Goal: Task Accomplishment & Management: Complete application form

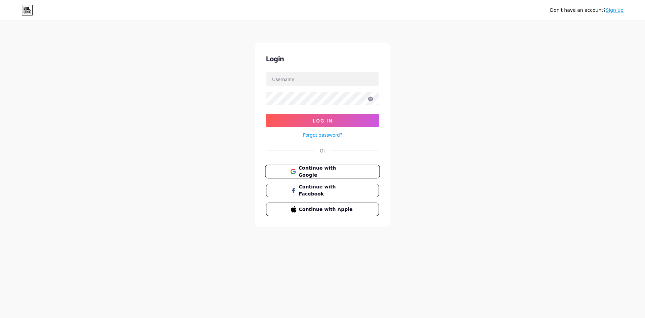
click at [340, 165] on button "Continue with Google" at bounding box center [322, 172] width 115 height 14
click at [340, 173] on span "Continue with Google" at bounding box center [327, 171] width 56 height 14
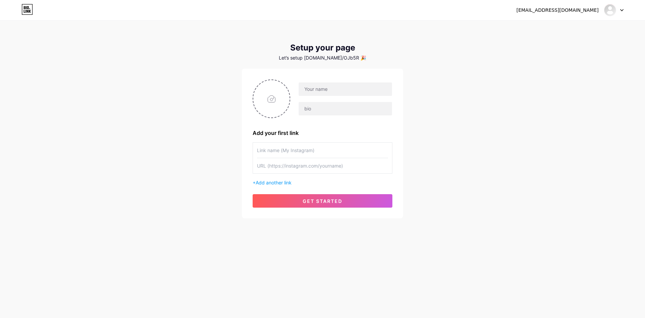
drag, startPoint x: 141, startPoint y: 126, endPoint x: 150, endPoint y: 126, distance: 9.4
click at [141, 126] on div "yalongwang474@gmail.com Dashboard Logout Setup your page Let’s setup bio.link/O…" at bounding box center [322, 120] width 645 height 240
click at [328, 87] on input "text" at bounding box center [345, 88] width 93 height 13
type input "geylang666"
click at [341, 109] on input "text" at bounding box center [345, 108] width 93 height 13
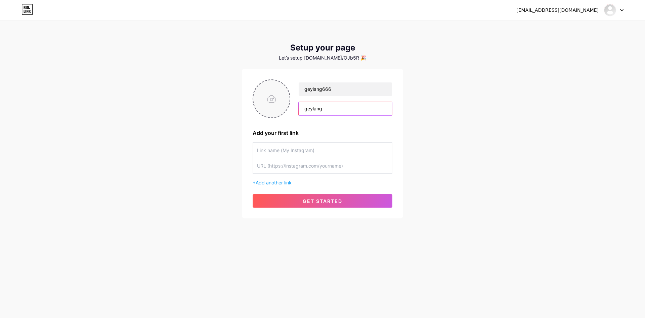
type input "geylang"
click at [275, 101] on input "file" at bounding box center [271, 98] width 36 height 37
click at [268, 96] on input "file" at bounding box center [271, 98] width 36 height 37
type input "C:\fakepath\fivicontrial3.png"
drag, startPoint x: 295, startPoint y: 156, endPoint x: 299, endPoint y: 157, distance: 3.8
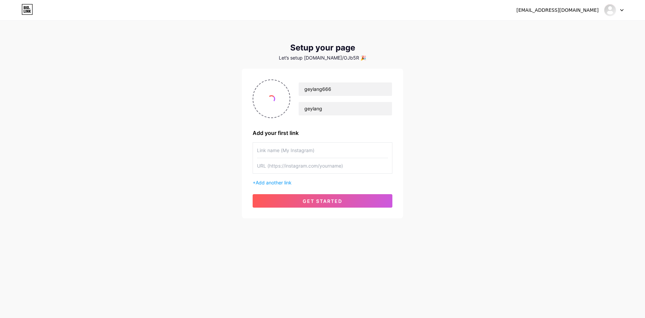
click at [295, 156] on input "text" at bounding box center [322, 150] width 131 height 15
type input "geylang666"
click at [280, 172] on input "text" at bounding box center [322, 165] width 131 height 15
paste input "https://www.geylang666.net/"
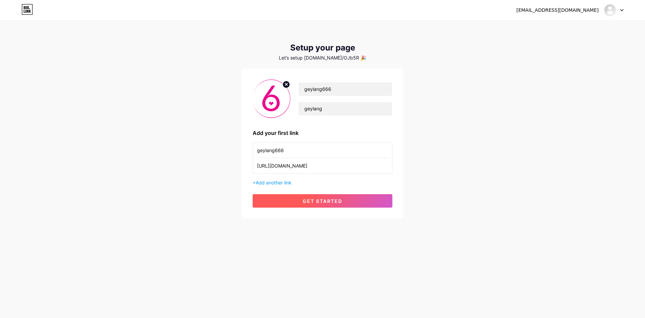
type input "https://www.geylang666.net/"
click at [301, 200] on button "get started" at bounding box center [323, 200] width 140 height 13
click at [352, 200] on button "get started" at bounding box center [323, 200] width 140 height 13
click at [339, 170] on input "https://www.geylang666.net/" at bounding box center [322, 165] width 131 height 15
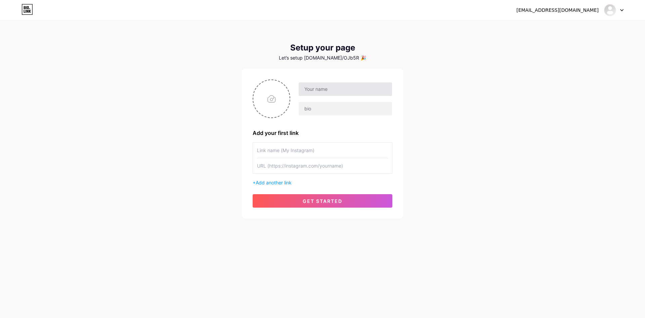
drag, startPoint x: 311, startPoint y: 81, endPoint x: 305, endPoint y: 95, distance: 14.5
click at [311, 82] on div at bounding box center [323, 98] width 140 height 39
click at [287, 95] on input "file" at bounding box center [271, 98] width 36 height 37
type input "C:\fakepath\fivicontrial3.png"
drag, startPoint x: 322, startPoint y: 88, endPoint x: 326, endPoint y: 105, distance: 16.7
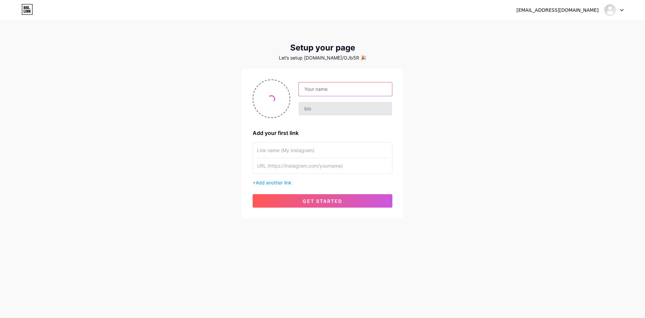
click at [322, 91] on input "text" at bounding box center [345, 88] width 93 height 13
type input "qwe"
drag, startPoint x: 324, startPoint y: 111, endPoint x: 321, endPoint y: 117, distance: 7.1
click at [324, 111] on input "text" at bounding box center [345, 108] width 93 height 13
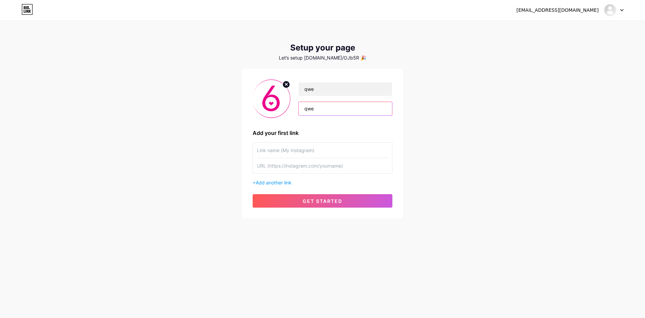
type input "qwe"
click at [305, 150] on input "text" at bounding box center [322, 150] width 131 height 15
type input "qwe"
click at [306, 171] on input "text" at bounding box center [322, 165] width 131 height 15
paste input "https://www.geylang666.net/"
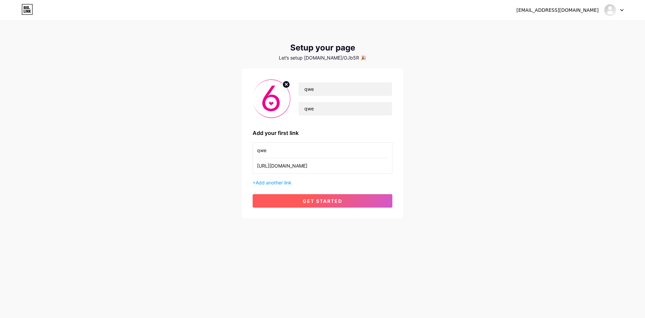
type input "https://www.geylang666.net/"
click at [317, 196] on button "get started" at bounding box center [323, 200] width 140 height 13
click at [221, 63] on div "yalongwang474@gmail.com Dashboard Logout Setup your page Let’s setup bio.link/O…" at bounding box center [322, 120] width 645 height 240
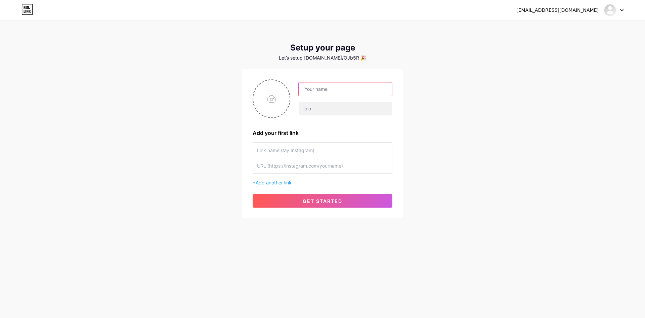
click at [355, 86] on input "text" at bounding box center [345, 88] width 93 height 13
type input "qwe"
click at [324, 110] on input "text" at bounding box center [345, 108] width 93 height 13
type input "qwe"
click at [317, 155] on input "text" at bounding box center [322, 150] width 131 height 15
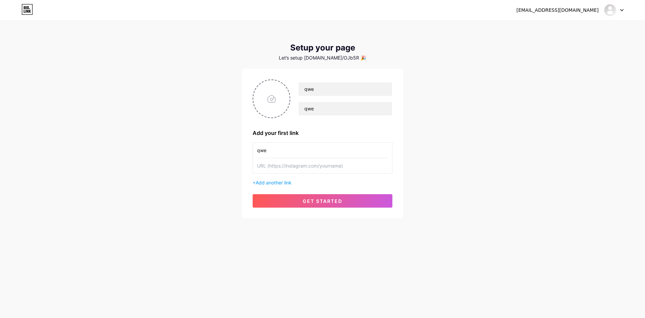
type input "qwe"
click at [312, 167] on input "text" at bounding box center [322, 165] width 131 height 15
paste input "https://www.geylang666.net/"
type input "https://www.geylang666.net/"
click at [271, 107] on input "file" at bounding box center [271, 98] width 36 height 37
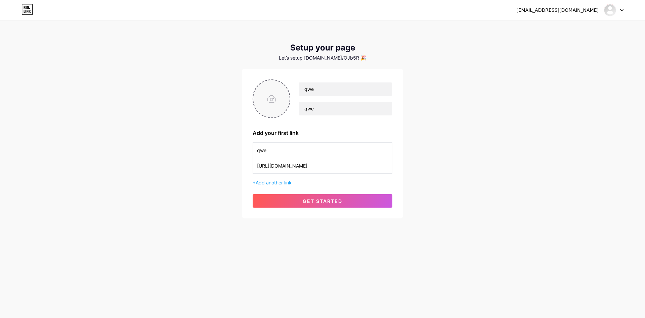
type input "C:\fakepath\fivicontrial3.png"
click at [341, 200] on span "get started" at bounding box center [323, 201] width 40 height 6
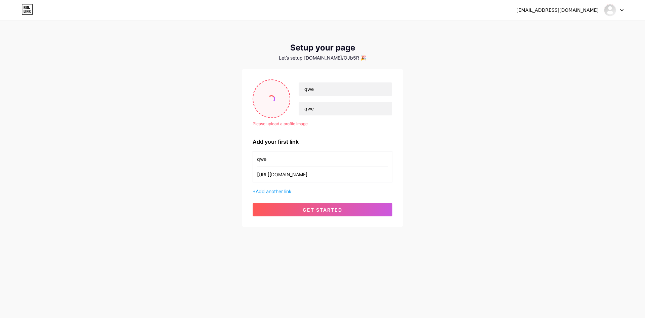
click at [266, 97] on input "file" at bounding box center [271, 98] width 36 height 37
click at [333, 209] on span "get started" at bounding box center [323, 210] width 40 height 6
